Goal: Information Seeking & Learning: Understand process/instructions

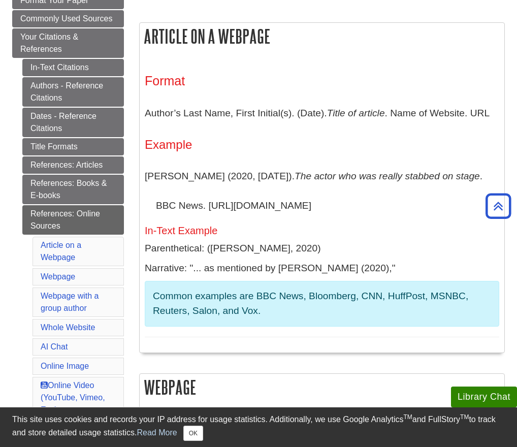
scroll to position [179, 0]
click at [487, 114] on p "Author’s Last Name, First Initial(s). (Date). Title of article . Name of Websit…" at bounding box center [322, 112] width 354 height 29
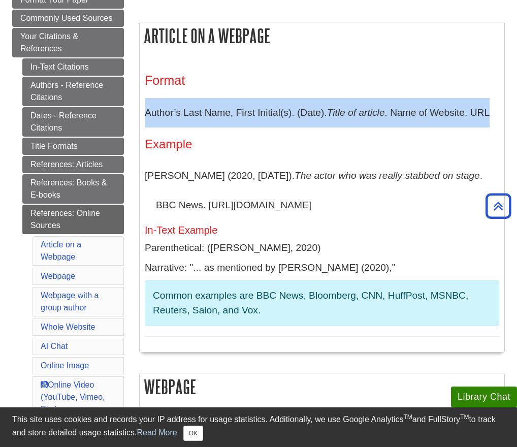
drag, startPoint x: 490, startPoint y: 114, endPoint x: 147, endPoint y: 114, distance: 343.1
click at [147, 114] on p "Author’s Last Name, First Initial(s). (Date). Title of article . Name of Websit…" at bounding box center [322, 112] width 354 height 29
copy p "Author’s Last Name, First Initial(s). (Date). Title of article . Name of Websit…"
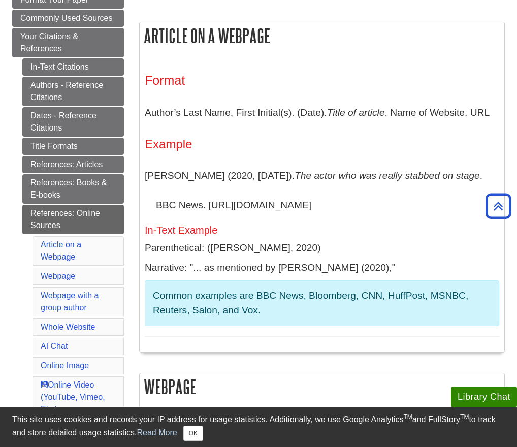
click at [329, 143] on h4 "Example" at bounding box center [322, 144] width 354 height 13
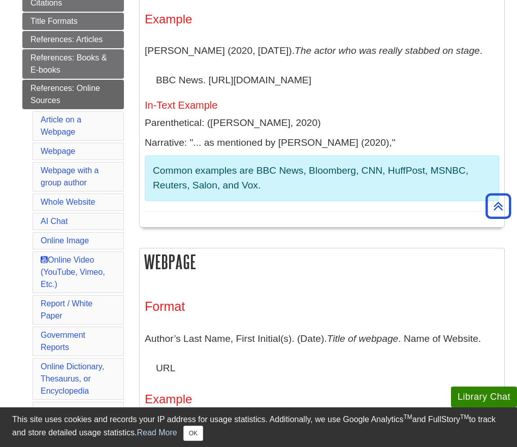
scroll to position [302, 0]
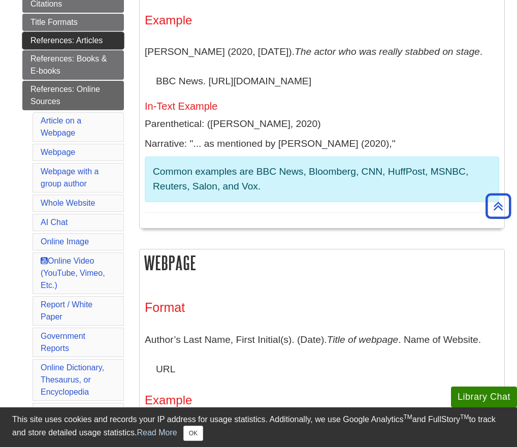
click at [82, 41] on link "References: Articles" at bounding box center [73, 40] width 102 height 17
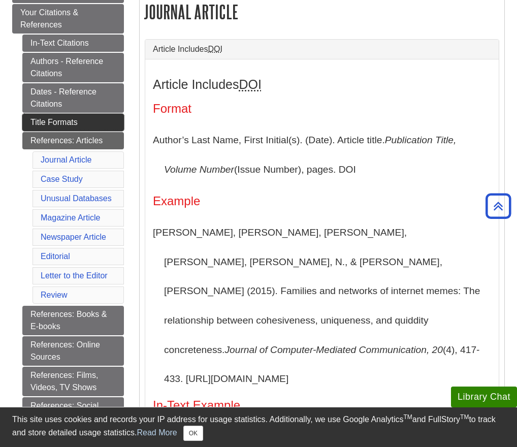
scroll to position [201, 0]
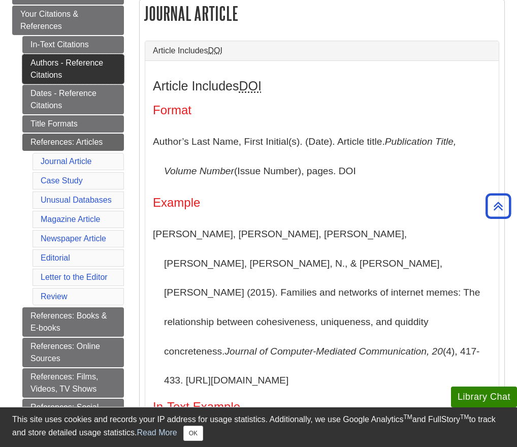
click at [84, 72] on link "Authors - Reference Citations" at bounding box center [73, 68] width 102 height 29
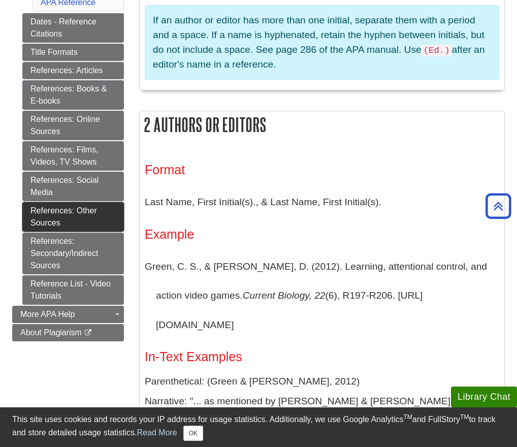
scroll to position [549, 0]
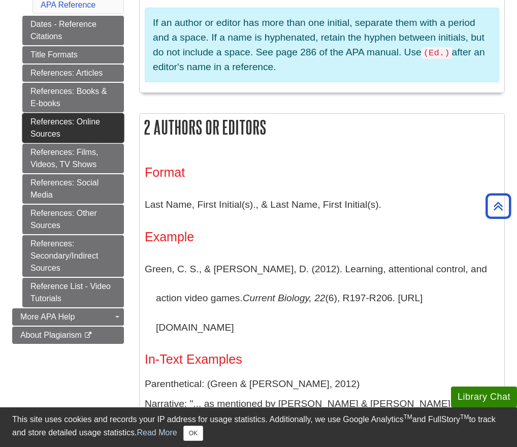
click at [97, 131] on link "References: Online Sources" at bounding box center [73, 127] width 102 height 29
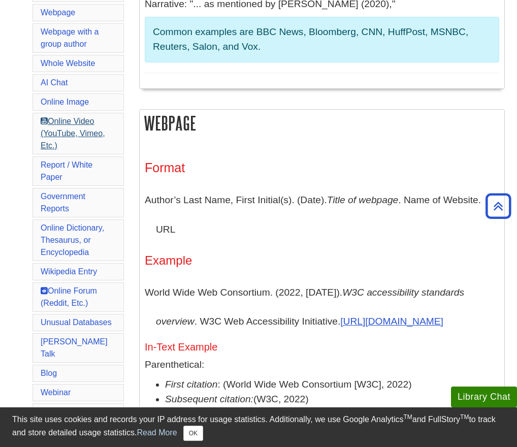
scroll to position [444, 0]
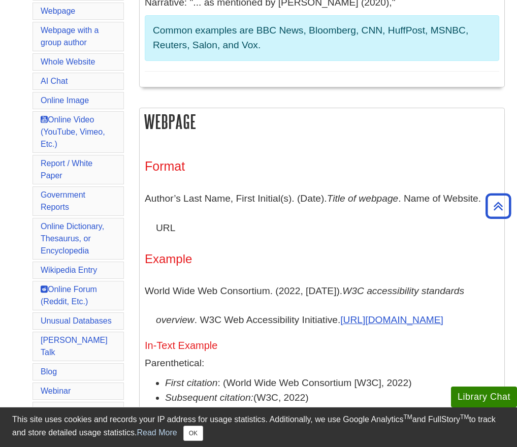
click at [95, 199] on li "Government Reports" at bounding box center [77, 200] width 91 height 29
drag, startPoint x: 77, startPoint y: 200, endPoint x: 70, endPoint y: 197, distance: 8.0
click at [76, 200] on li "Government Reports" at bounding box center [77, 200] width 91 height 29
click at [70, 197] on link "Government Reports" at bounding box center [63, 200] width 45 height 21
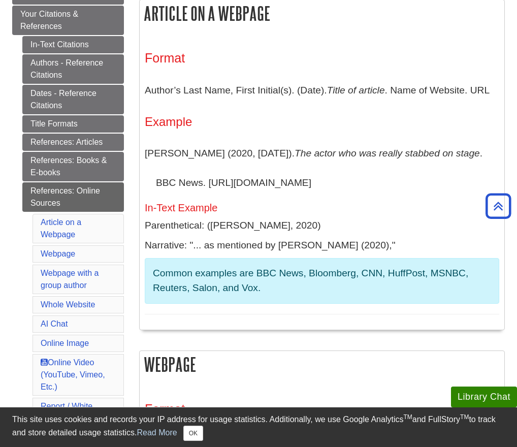
scroll to position [114, 0]
